Goal: Communication & Community: Answer question/provide support

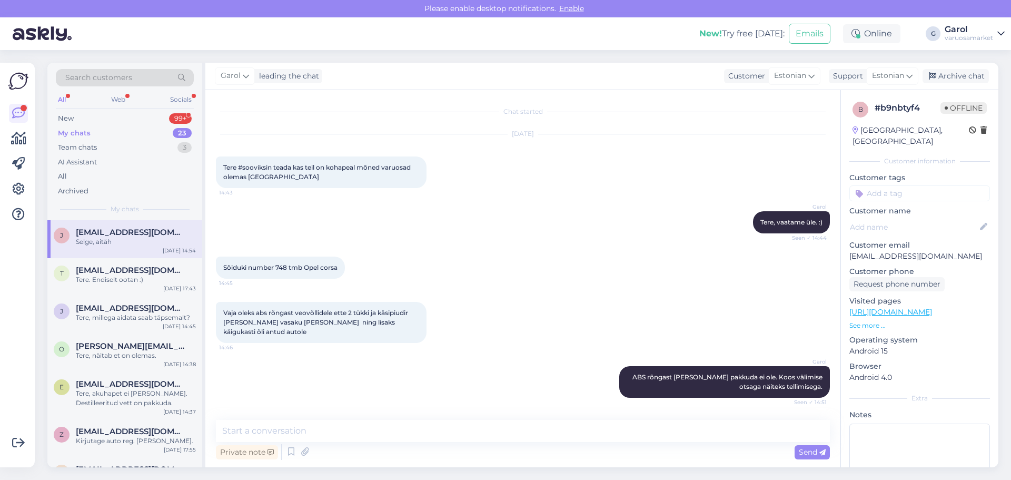
scroll to position [292, 0]
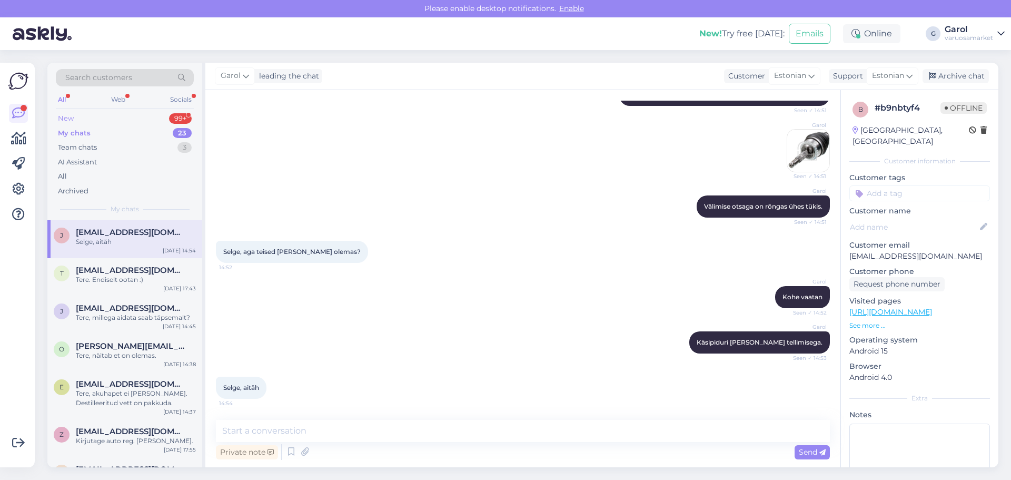
click at [153, 121] on div "New 99+" at bounding box center [125, 118] width 138 height 15
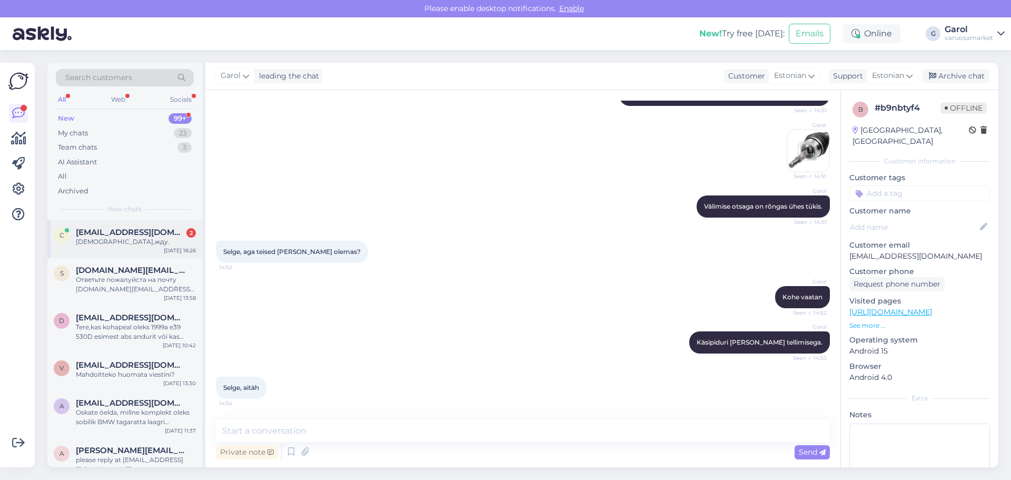
click at [103, 244] on div "[DEMOGRAPHIC_DATA],жду." at bounding box center [136, 241] width 120 height 9
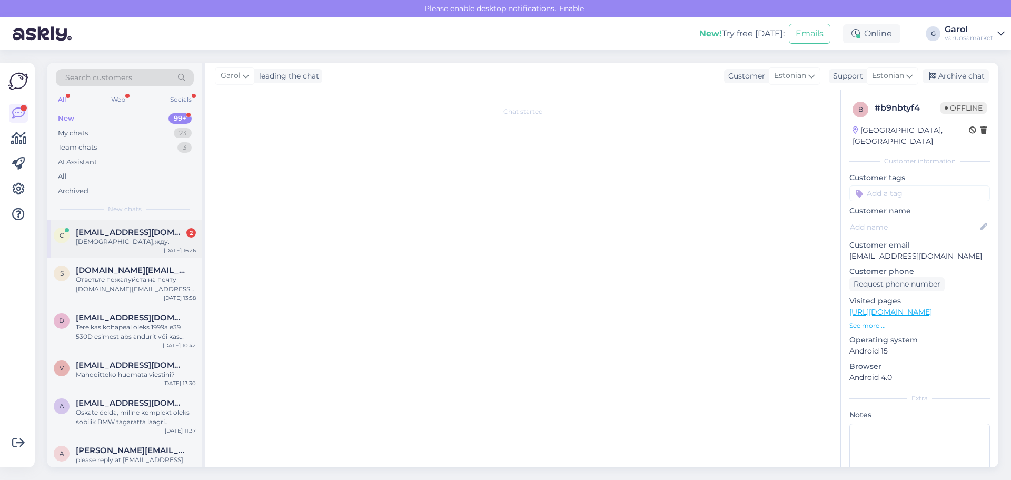
scroll to position [0, 0]
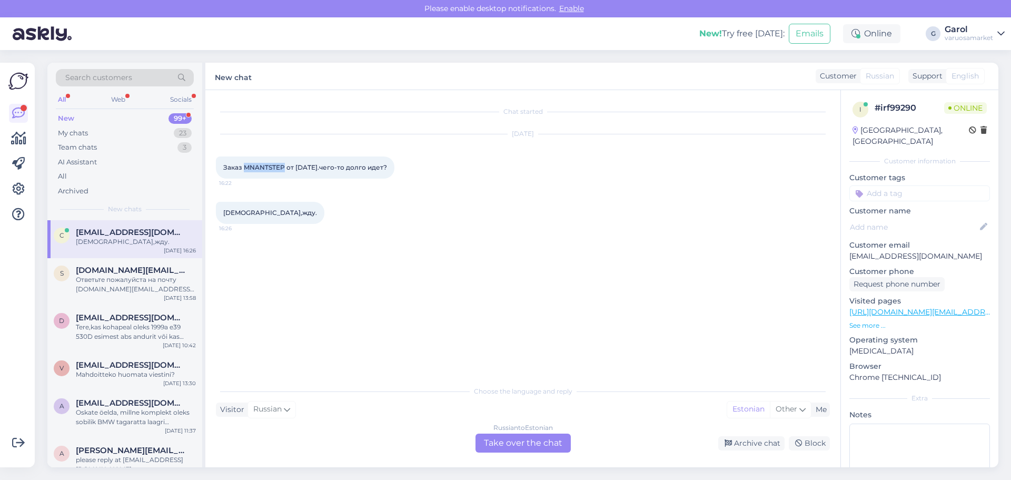
drag, startPoint x: 245, startPoint y: 168, endPoint x: 285, endPoint y: 162, distance: 40.5
click at [285, 162] on div "Заказ MNANTSTEP от [DATE].чего-то долго идет? 16:22" at bounding box center [305, 167] width 179 height 22
copy span "MNANTSTEP"
drag, startPoint x: 223, startPoint y: 167, endPoint x: 396, endPoint y: 166, distance: 172.7
click at [387, 166] on span "Заказ MNANTSTEP от [DATE].чего-то долго идет?" at bounding box center [305, 167] width 164 height 8
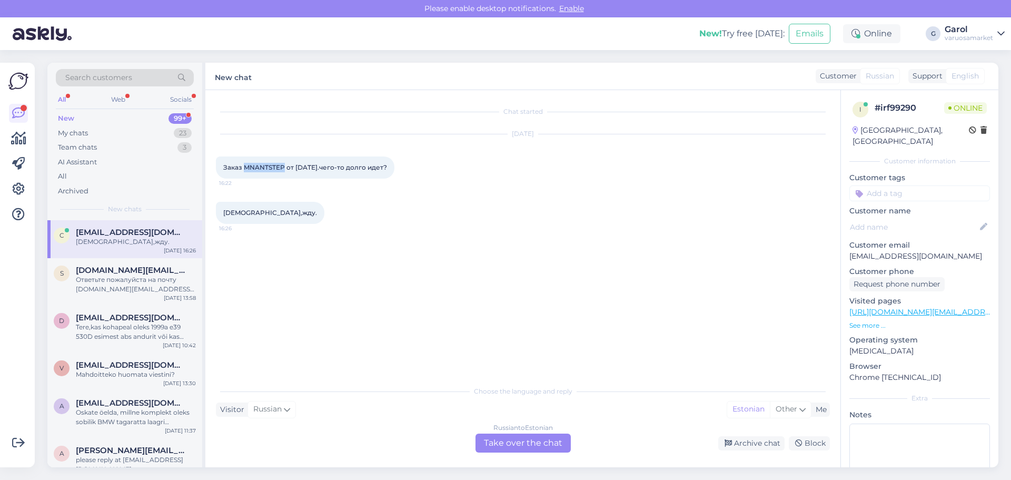
copy span "Заказ MNANTSTEP от [DATE].чего-то долго идет?"
click at [521, 445] on div "Russian to Estonian Take over the chat" at bounding box center [522, 442] width 95 height 19
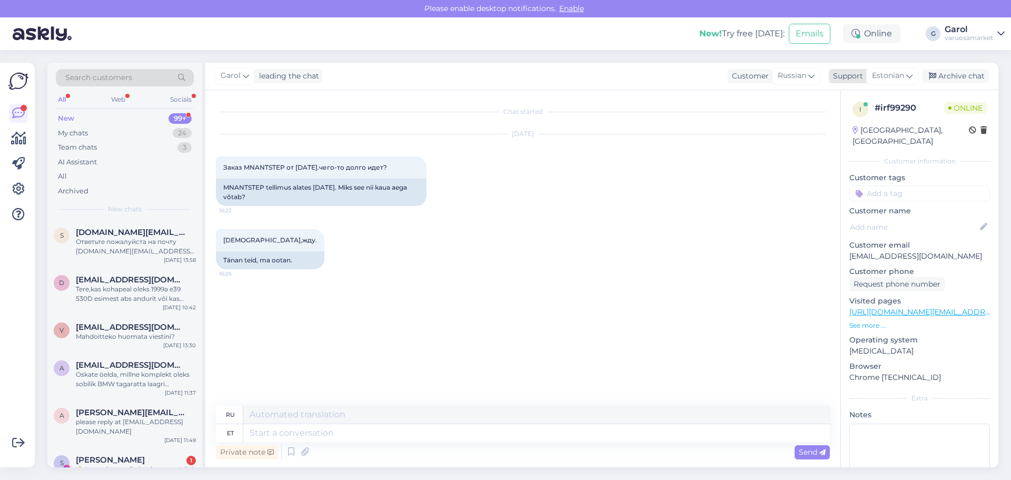
click at [857, 77] on div "Support" at bounding box center [846, 76] width 34 height 11
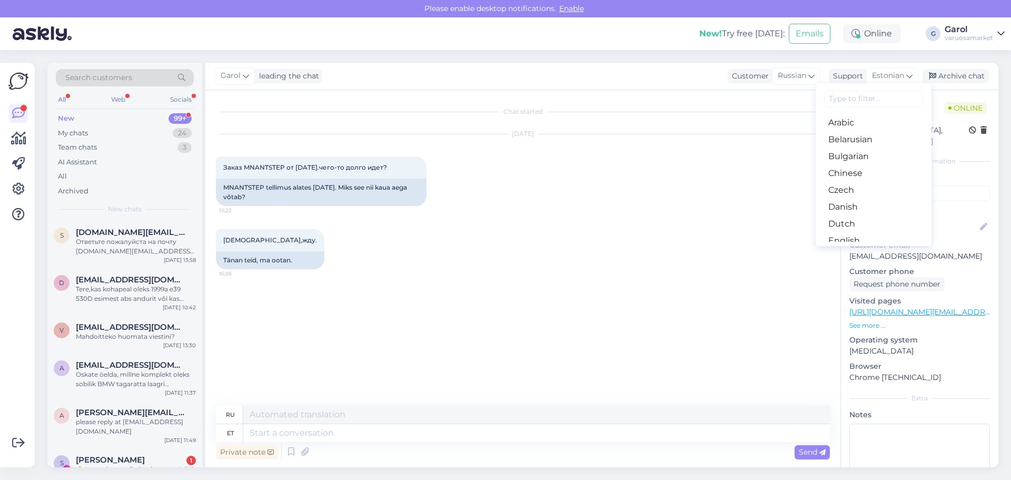
click at [849, 101] on input at bounding box center [873, 99] width 99 height 16
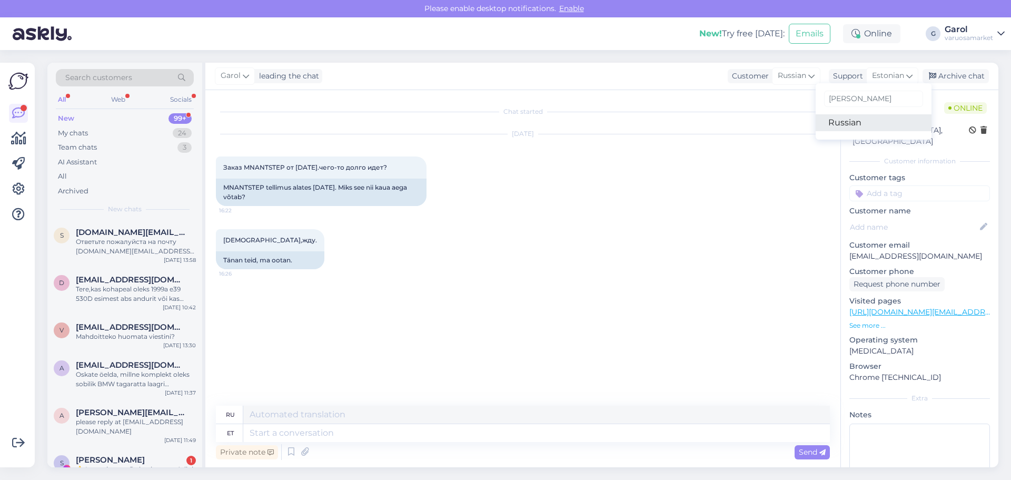
type input "[PERSON_NAME]"
click at [845, 125] on link "Russian" at bounding box center [874, 122] width 116 height 17
click at [589, 428] on textarea at bounding box center [523, 431] width 614 height 22
paste textarea "Здравствуйте! Вижу, что посылка ждёт в почтомате. Подтвердите, что вы указали п…"
type textarea "Здравствуйте! Вижу, что посылка ждёт в почтомате. Подтвердите, что вы указали п…"
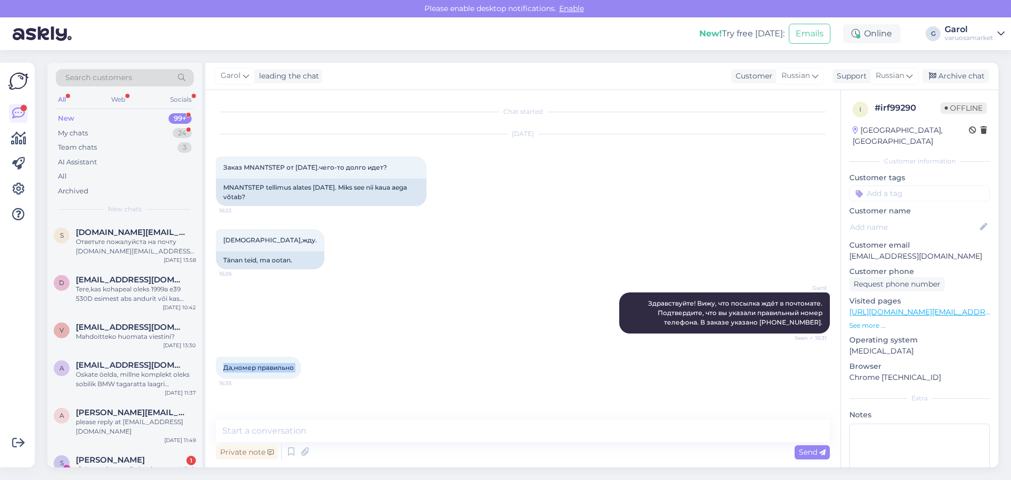
drag, startPoint x: 224, startPoint y: 368, endPoint x: 303, endPoint y: 368, distance: 79.0
click at [301, 368] on div "Да,номер правильно 16:35" at bounding box center [258, 367] width 85 height 22
copy div "Да,номер правильно 16:35"
click at [327, 435] on textarea at bounding box center [523, 431] width 614 height 22
paste textarea "Ладно, это странно. Тебе должно было прийти смс с просьбой забрать."
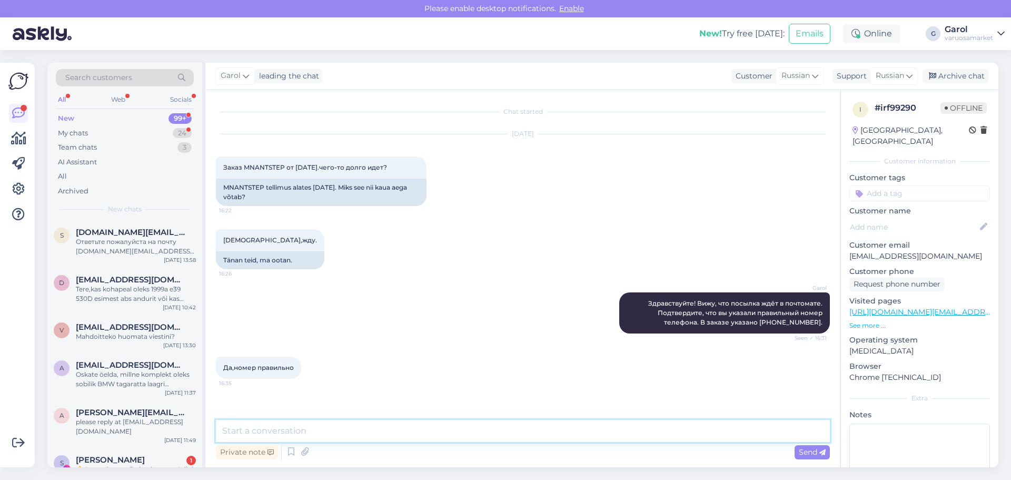
type textarea "Ладно, это странно. Тебе должно было прийти смс с просьбой забрать."
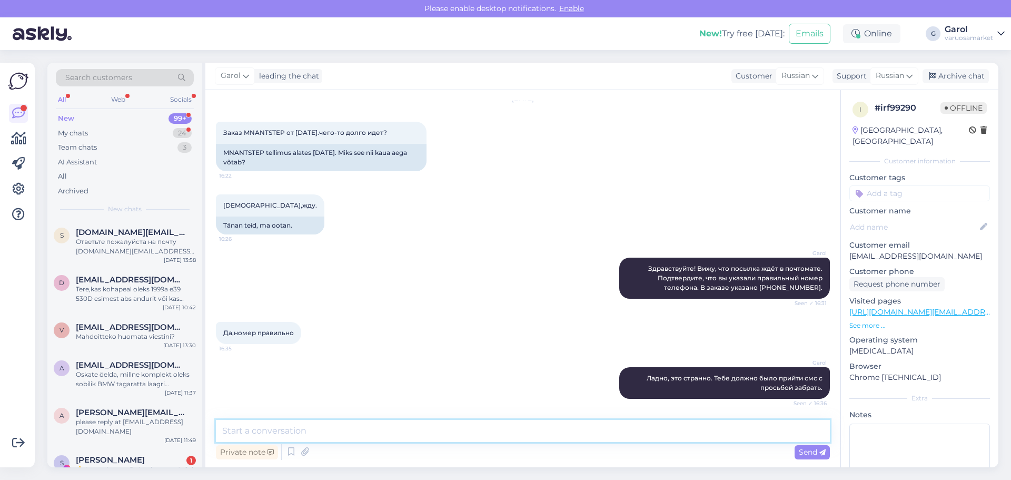
scroll to position [80, 0]
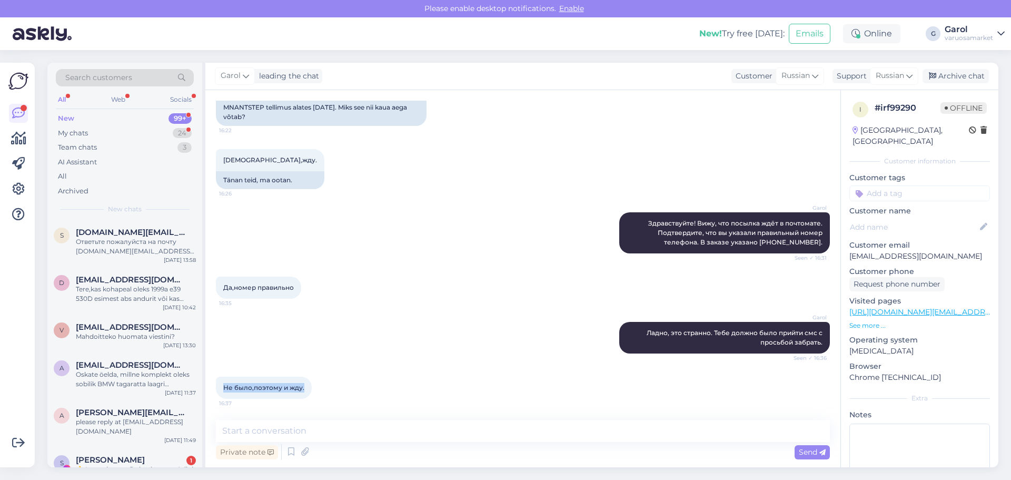
drag, startPoint x: 225, startPoint y: 386, endPoint x: 305, endPoint y: 386, distance: 80.0
click at [305, 386] on div "Не было,поэтому и жду. 16:37" at bounding box center [264, 387] width 96 height 22
copy span "Не было,поэтому и жду."
click at [364, 431] on textarea at bounding box center [523, 431] width 614 height 22
paste textarea "Я позвоню в Smartposti и попрошу отправить ещё одно SMS. Вот номер отслеживания…"
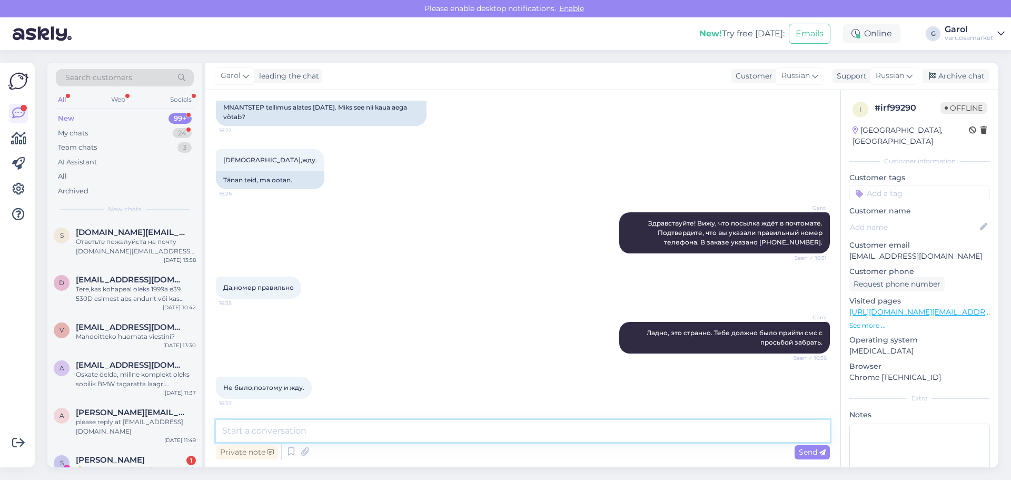
type textarea "Я позвоню в Smartposti и попрошу отправить ещё одно SMS. Вот номер отслеживания…"
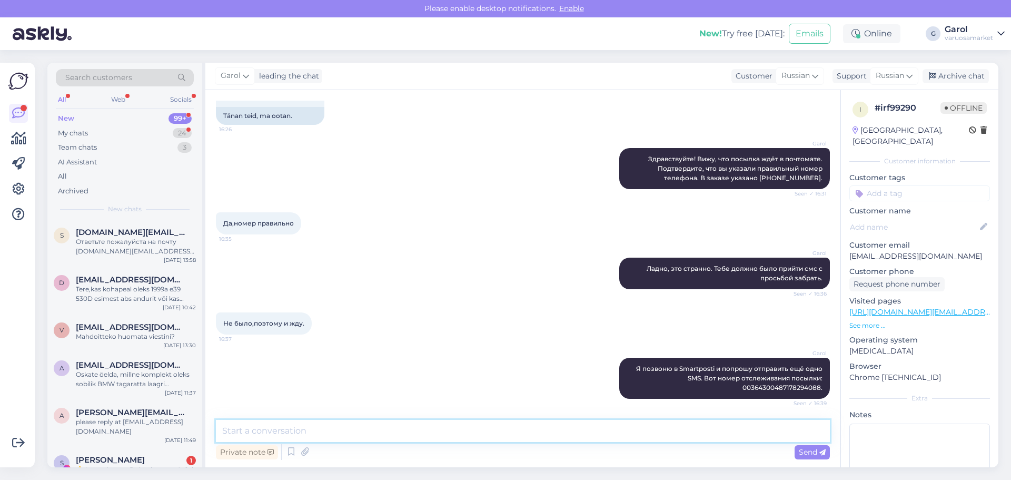
scroll to position [190, 0]
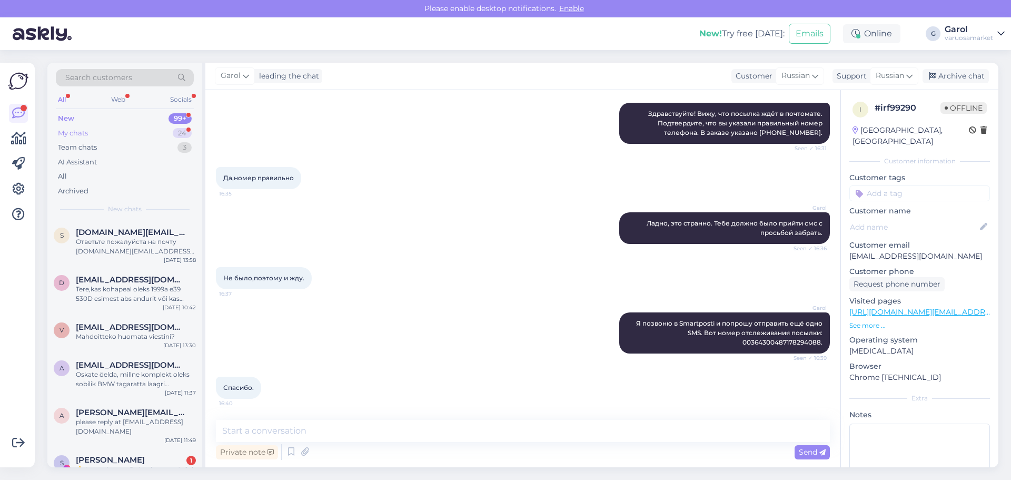
click at [118, 130] on div "My chats 24" at bounding box center [125, 133] width 138 height 15
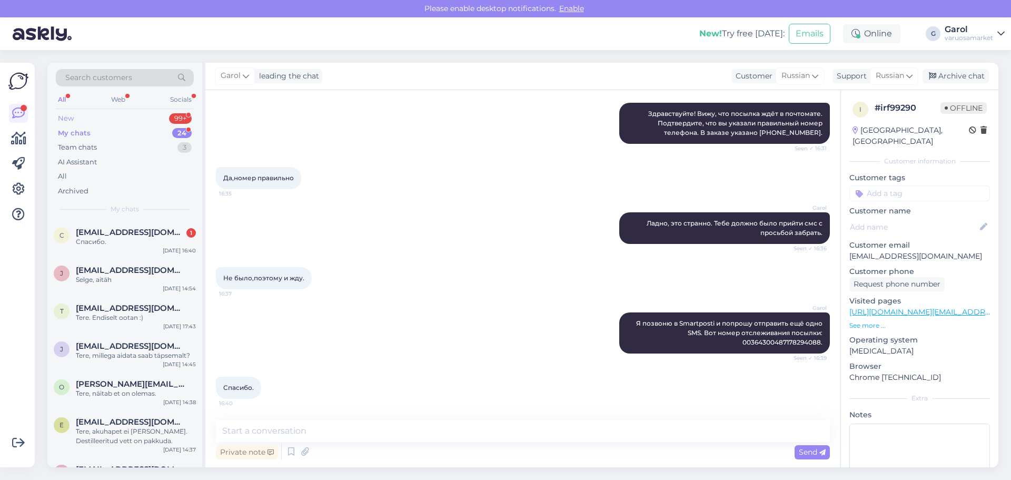
click at [110, 116] on div "New 99+" at bounding box center [125, 118] width 138 height 15
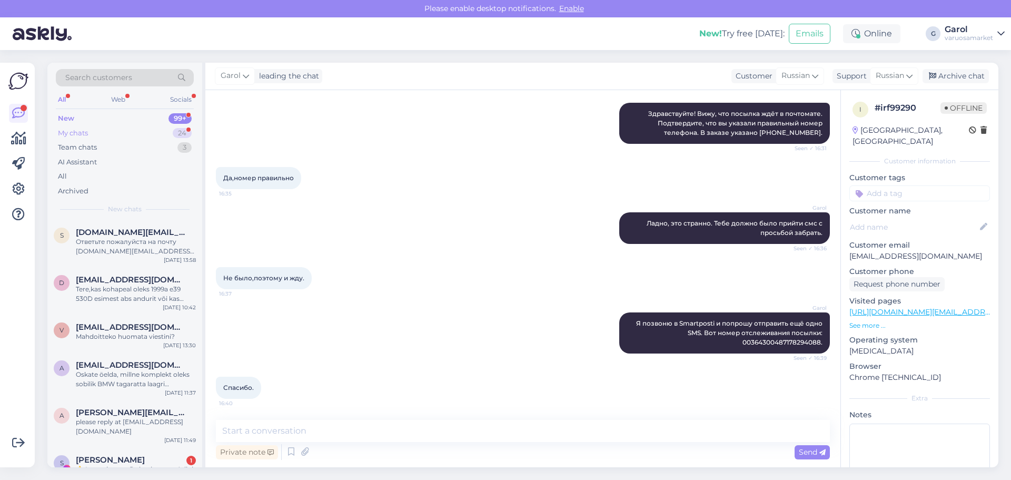
click at [130, 131] on div "My chats 24" at bounding box center [125, 133] width 138 height 15
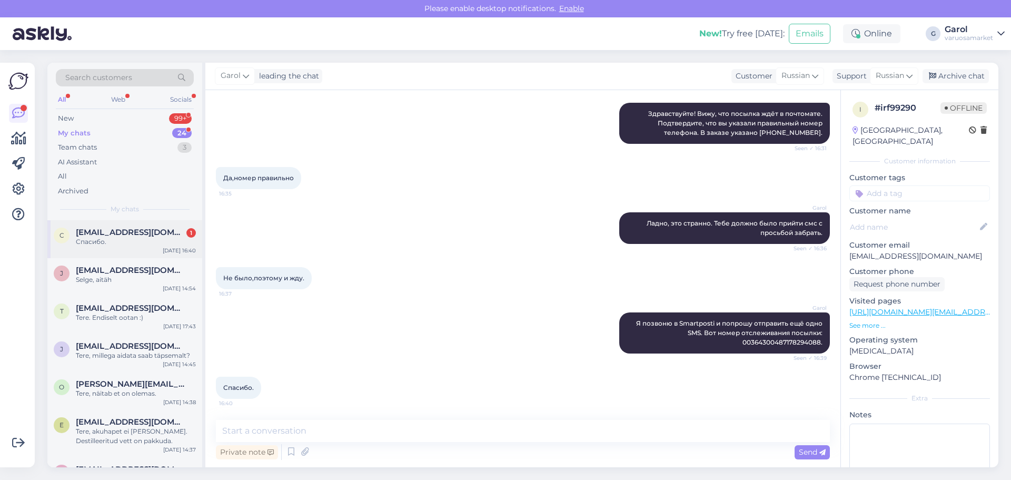
click at [123, 238] on div "Спасибо." at bounding box center [136, 241] width 120 height 9
click at [296, 430] on textarea at bounding box center [523, 431] width 614 height 22
paste textarea "Я позвонил в Smartposti. Они не могут повторно отправить SMS, так как посылка с…"
type textarea "Я позвонил в Smartposti. Они не могут повторно отправить SMS, так как посылка с…"
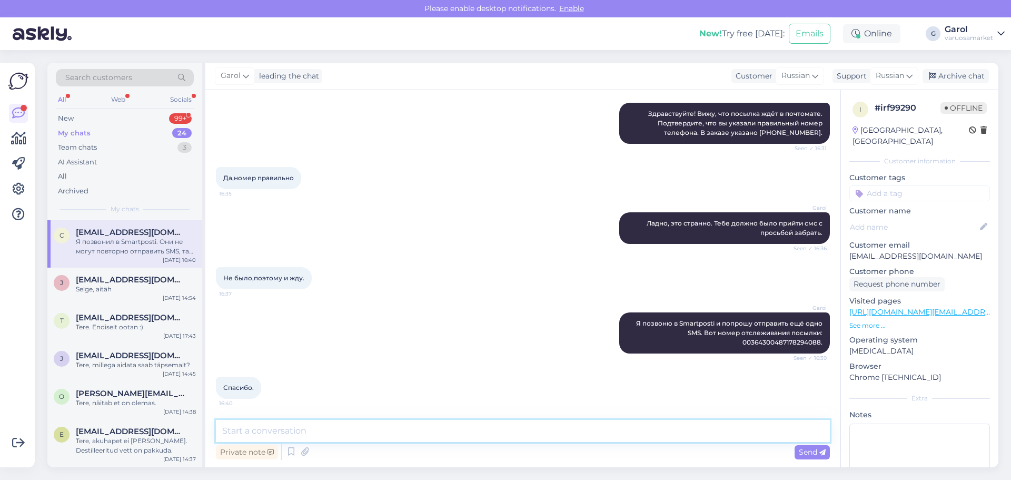
scroll to position [301, 0]
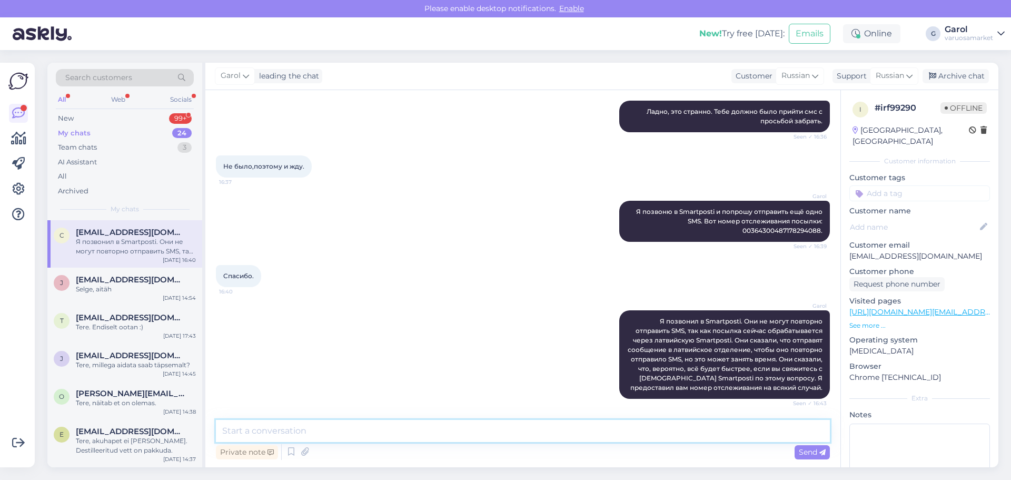
click at [435, 437] on textarea at bounding box center [523, 431] width 614 height 22
paste textarea "Я вижу, что посылка ожидает получения в Екабпилсе, терминал SmartPosti pakomāts…"
type textarea "Я вижу, что посылка ожидает получения в Екабпилсе, терминал SmartPosti pakomāts…"
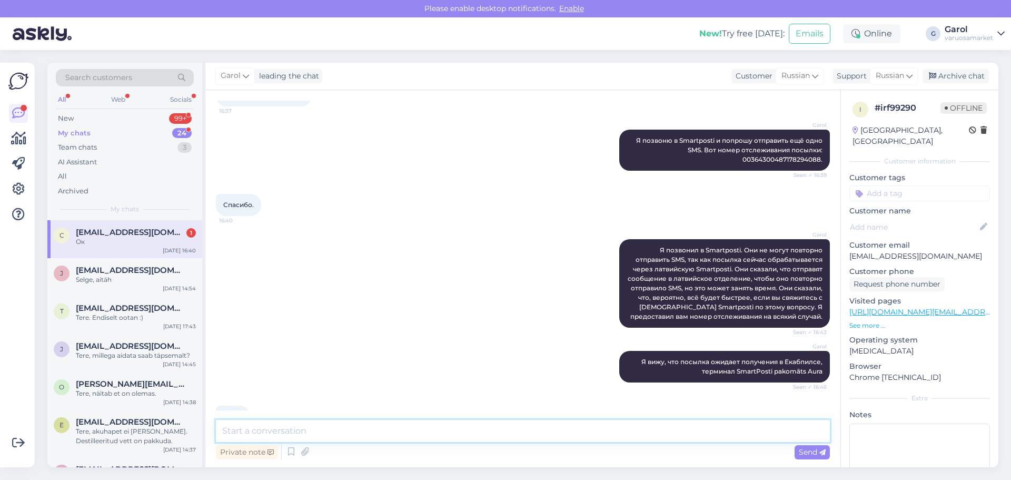
scroll to position [401, 0]
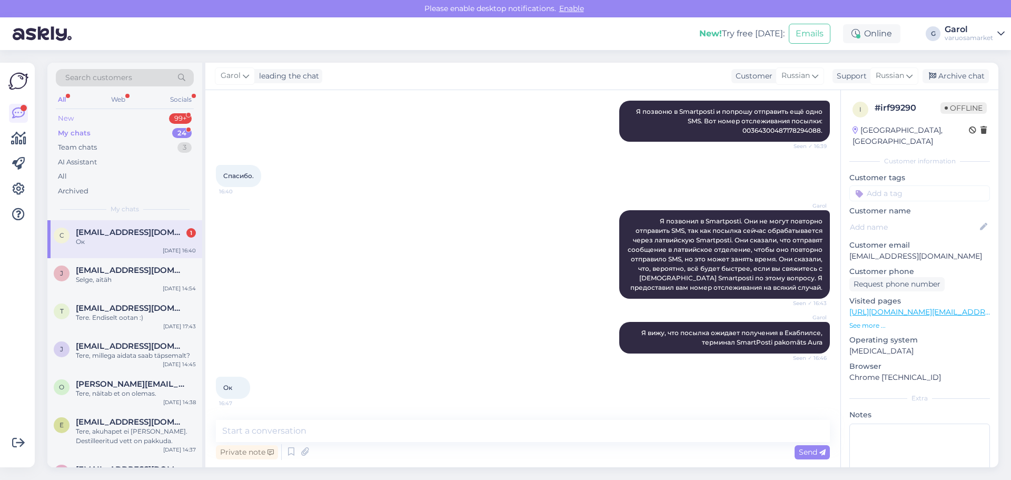
click at [142, 121] on div "New 99+" at bounding box center [125, 118] width 138 height 15
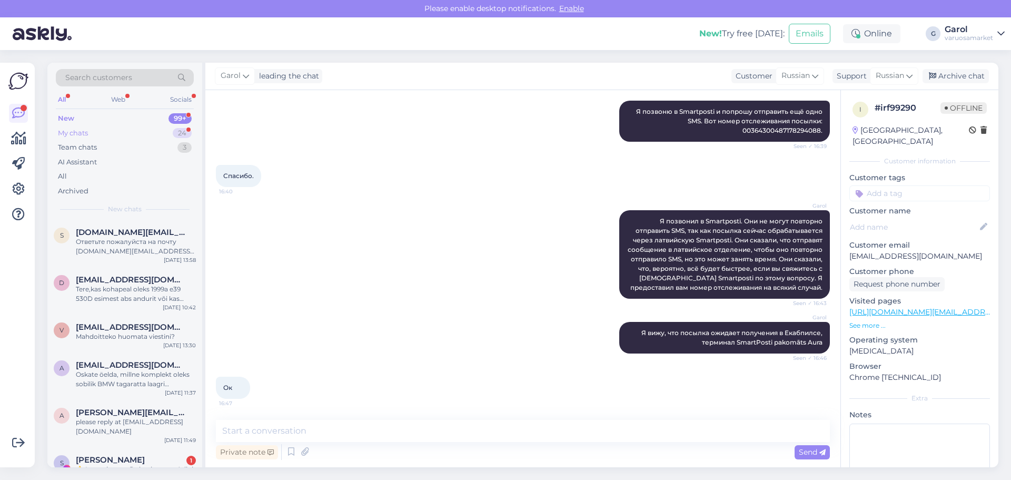
click at [142, 133] on div "My chats 24" at bounding box center [125, 133] width 138 height 15
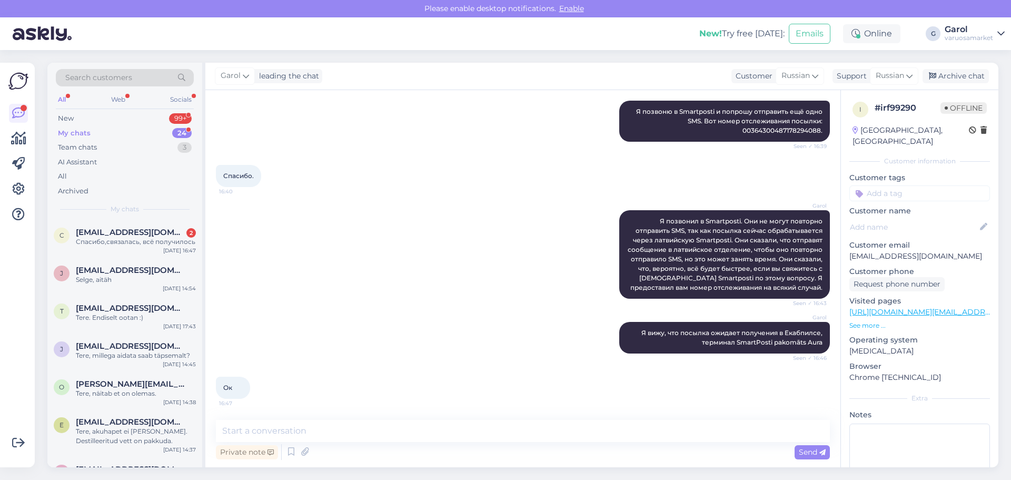
scroll to position [447, 0]
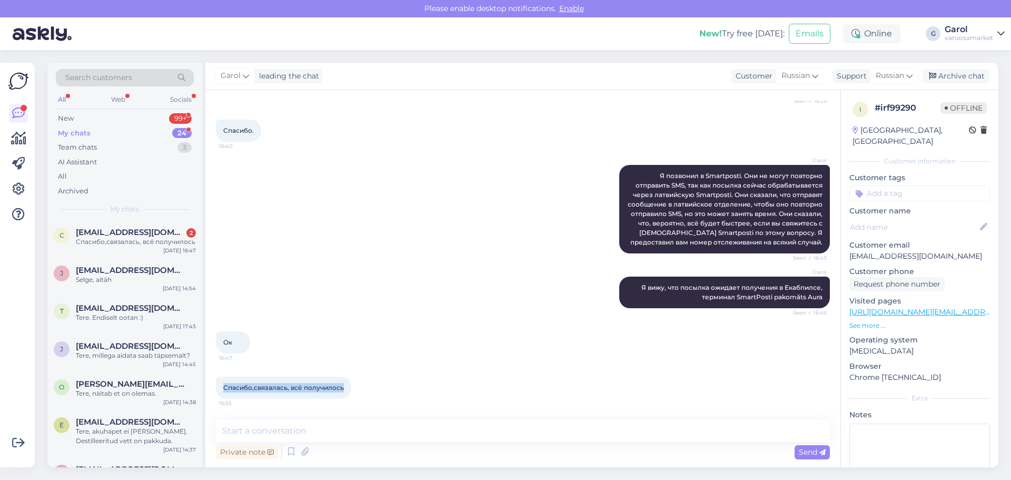
drag, startPoint x: 224, startPoint y: 386, endPoint x: 342, endPoint y: 383, distance: 118.0
click at [342, 383] on span "Спасибо,связалась, всё получилось" at bounding box center [283, 387] width 121 height 8
copy span "Спасибо,связалась, всё получилось"
click at [319, 428] on textarea at bounding box center [523, 431] width 614 height 22
paste textarea "Отлично! Хорошего дня!"
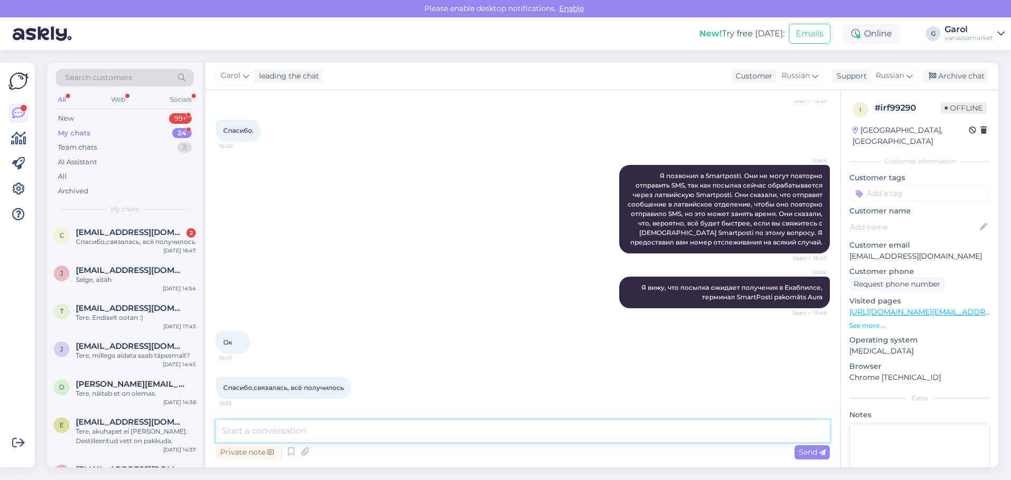
type textarea "Отлично! Хорошего дня!"
